Goal: Task Accomplishment & Management: Use online tool/utility

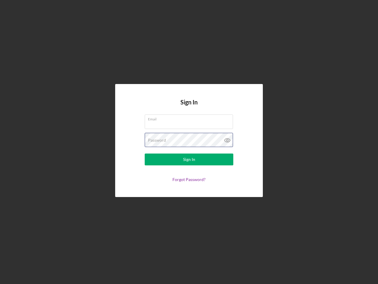
click at [189, 142] on div "Password" at bounding box center [189, 140] width 89 height 15
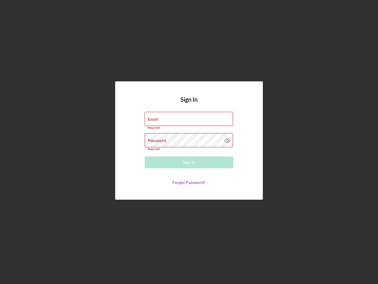
click at [228, 140] on icon at bounding box center [227, 140] width 15 height 15
